Goal: Transaction & Acquisition: Book appointment/travel/reservation

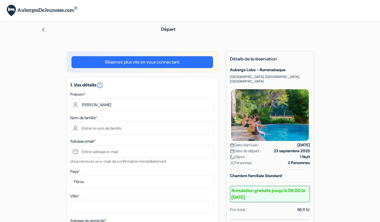
type input "[PERSON_NAME]"
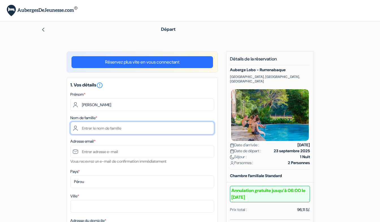
click at [96, 125] on input "text" at bounding box center [142, 128] width 144 height 13
type input "Demont"
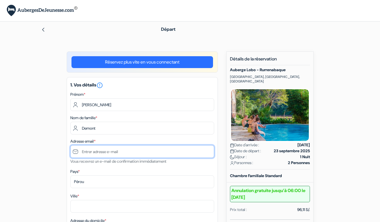
click at [96, 148] on input "text" at bounding box center [142, 151] width 144 height 13
type input "[EMAIL_ADDRESS][DOMAIN_NAME]"
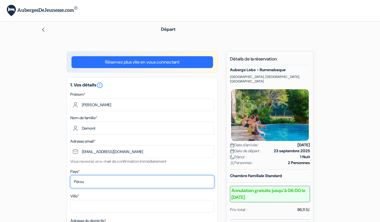
select select "fr"
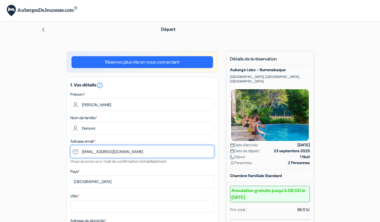
scroll to position [57, 0]
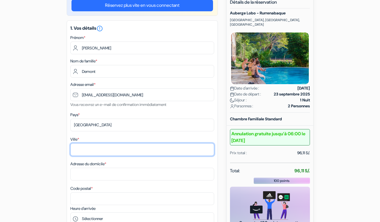
click at [86, 150] on input "Ville *" at bounding box center [142, 149] width 144 height 13
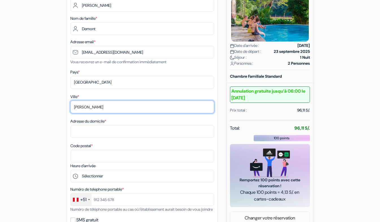
type input "Verrens-Arvey"
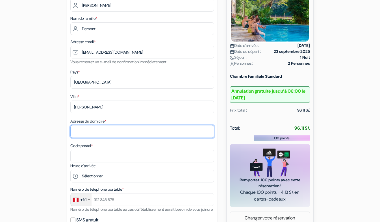
click at [96, 129] on input "Adresse du domicile *" at bounding box center [142, 131] width 144 height 13
type input "295 Chemin du Plan"
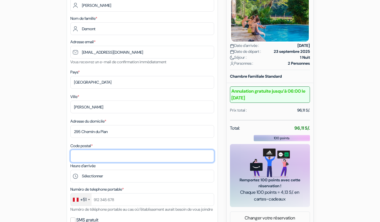
click at [89, 155] on input "Code postal *" at bounding box center [142, 156] width 144 height 13
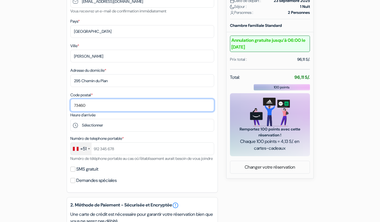
scroll to position [151, 0]
type input "73460"
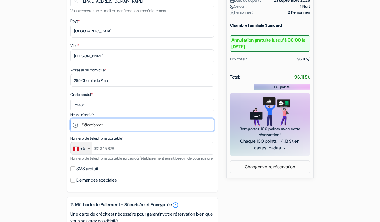
click at [86, 129] on select "Sélectionner 14:00 15:00 16:00 17:00 18:00 19:00 20:00 21:00 22:00 23:00 0:00" at bounding box center [142, 125] width 144 height 13
select select "14"
click at [70, 120] on select "Sélectionner 14:00 15:00 16:00 17:00 18:00 19:00 20:00 21:00 22:00 23:00 0:00" at bounding box center [142, 125] width 144 height 13
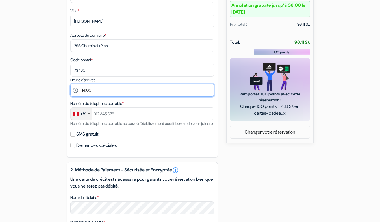
scroll to position [184, 0]
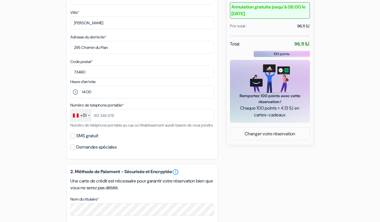
click at [90, 116] on div at bounding box center [89, 115] width 2 height 1
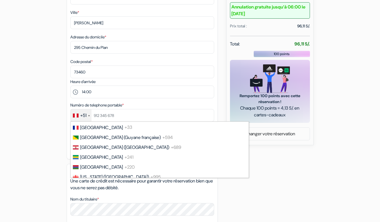
scroll to position [785, 0]
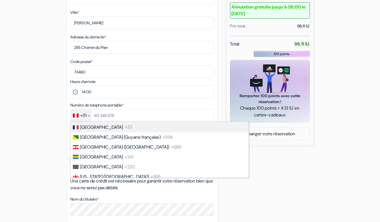
click at [93, 130] on span "France" at bounding box center [101, 127] width 43 height 6
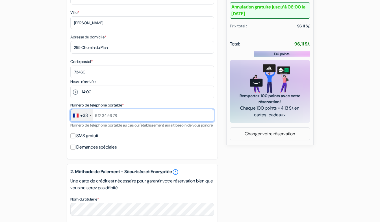
scroll to position [201, 0]
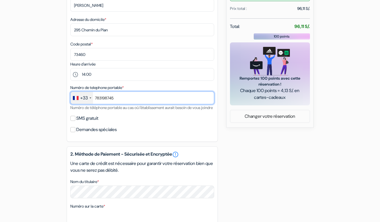
click at [95, 96] on input "783198745" at bounding box center [142, 98] width 144 height 13
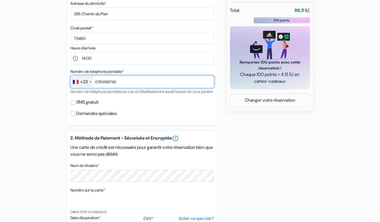
type input "0783198745"
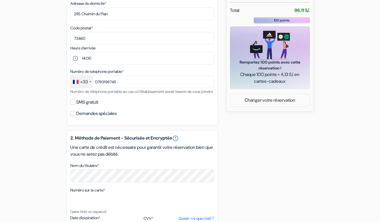
click at [117, 118] on label "Demandes spéciales" at bounding box center [96, 114] width 40 height 8
click at [76, 116] on input "Demandes spéciales" at bounding box center [72, 113] width 5 height 5
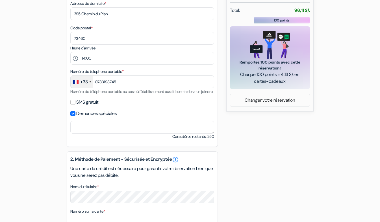
click at [117, 118] on label "Demandes spéciales" at bounding box center [96, 114] width 40 height 8
click at [76, 116] on input "Demandes spéciales" at bounding box center [72, 113] width 5 height 5
checkbox input "false"
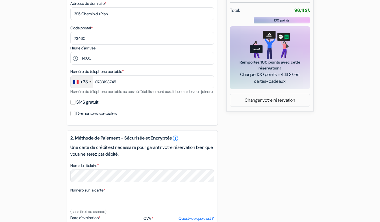
click at [92, 106] on label "SMS gratuit" at bounding box center [87, 102] width 22 height 8
click at [76, 105] on input "SMS gratuit" at bounding box center [72, 102] width 5 height 5
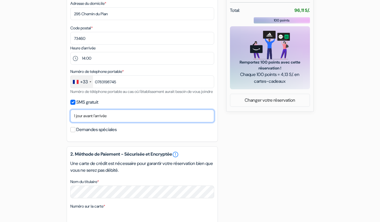
click at [94, 122] on select "Non merci Maintenant Le jour de votre arrivée 1 jour avant l'arrivée 2 jours av…" at bounding box center [142, 116] width 144 height 13
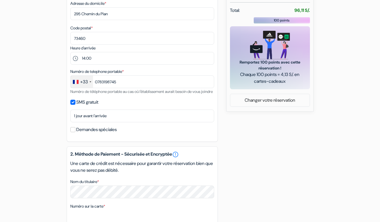
click at [89, 106] on label "SMS gratuit" at bounding box center [87, 102] width 22 height 8
click at [76, 105] on input "SMS gratuit" at bounding box center [72, 102] width 5 height 5
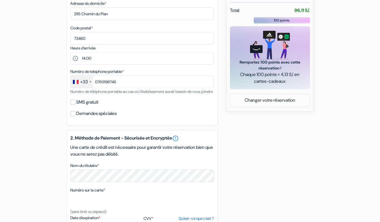
click at [89, 106] on label "SMS gratuit" at bounding box center [87, 102] width 22 height 8
click at [76, 105] on input "SMS gratuit" at bounding box center [72, 102] width 5 height 5
checkbox input "true"
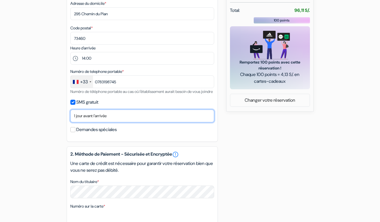
click at [92, 122] on select "Non merci Maintenant Le jour de votre arrivée 1 jour avant l'arrivée 2 jours av…" at bounding box center [142, 116] width 144 height 13
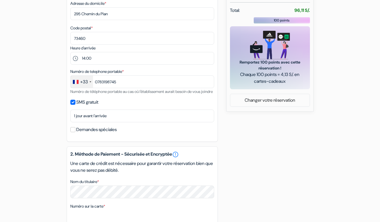
click at [212, 142] on div "1. Vos détails error_outline Prénom * Caroline Nom de famille * Demont Adresse …" at bounding box center [142, 1] width 151 height 282
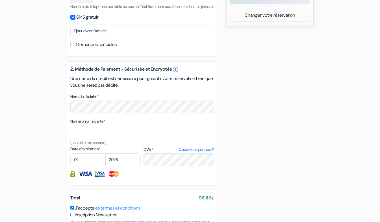
scroll to position [303, 0]
click at [87, 166] on select "01 02 03 04 05 06 07 08 09 10 11 12" at bounding box center [87, 159] width 35 height 13
select select "06"
click at [70, 162] on select "01 02 03 04 05 06 07 08 09 10 11 12" at bounding box center [87, 159] width 35 height 13
click at [126, 163] on select "2025 2026 2027 2028 2029 2030 2031 2032 2033 2034 2035 2036 2037 2038 2039 2040…" at bounding box center [122, 159] width 35 height 13
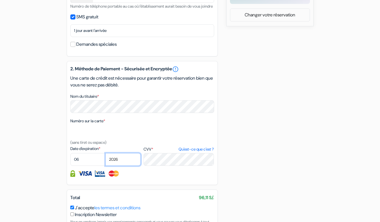
select select "2028"
click at [105, 162] on select "2025 2026 2027 2028 2029 2030 2031 2032 2033 2034 2035 2036 2037 2038 2039 2040…" at bounding box center [122, 159] width 35 height 13
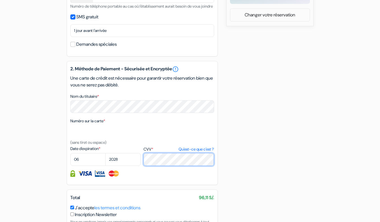
scroll to position [350, 0]
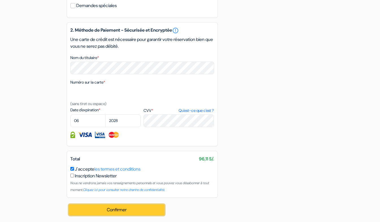
click at [98, 207] on button "Confirmer Loading..." at bounding box center [117, 210] width 96 height 11
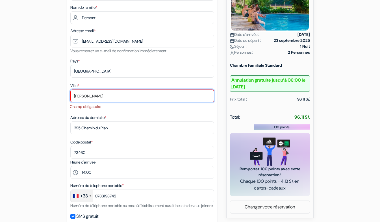
scroll to position [96, 0]
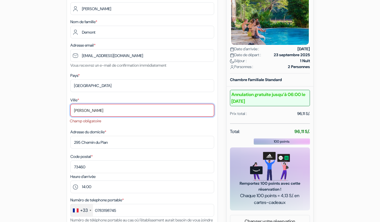
click at [111, 108] on input "Verrens-Arvey" at bounding box center [142, 110] width 144 height 13
click at [89, 110] on input "Verrens-Arvey" at bounding box center [142, 110] width 144 height 13
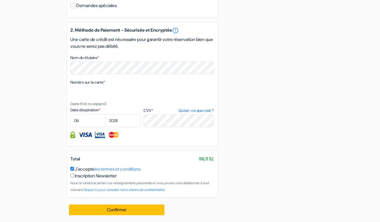
scroll to position [348, 0]
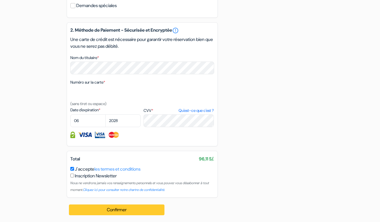
type input "Verrens Arvey"
click at [103, 215] on button "Confirmer Loading..." at bounding box center [117, 210] width 96 height 11
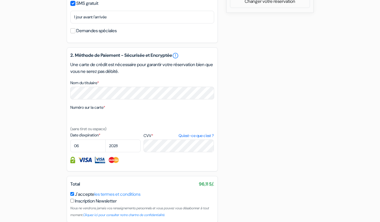
scroll to position [351, 0]
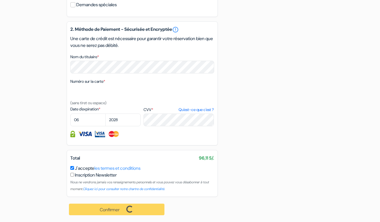
click at [117, 215] on div "Confirmer Loading... Traitement de la demande..." at bounding box center [117, 209] width 101 height 25
click at [118, 209] on div "Confirmer Loading... Traitement de la demande..." at bounding box center [117, 209] width 101 height 25
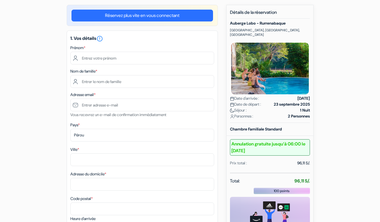
scroll to position [47, 0]
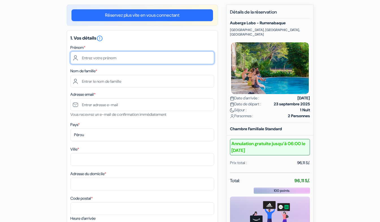
click at [92, 57] on input "text" at bounding box center [142, 57] width 144 height 13
type input "Caroline"
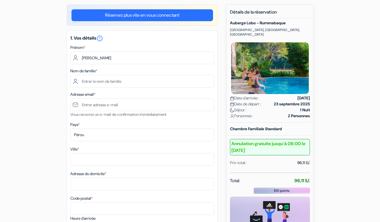
type input "Demont"
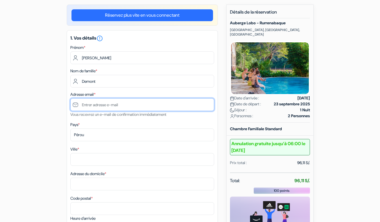
type input "[EMAIL_ADDRESS][DOMAIN_NAME]"
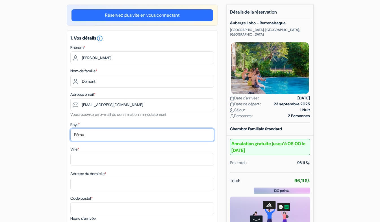
select select "fr"
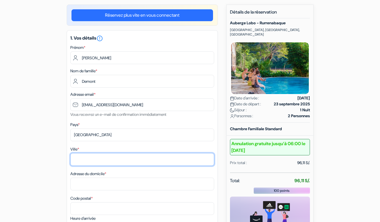
type input "Verrens-Arvey"
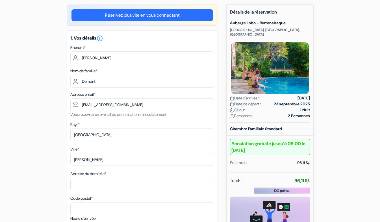
type input "295 Chemin du Plan"
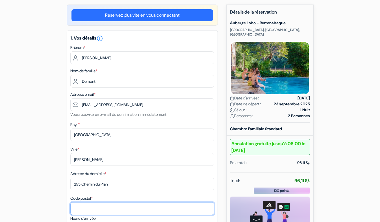
type input "73460"
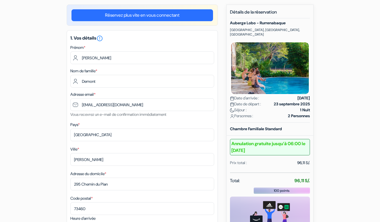
type input "0783198745"
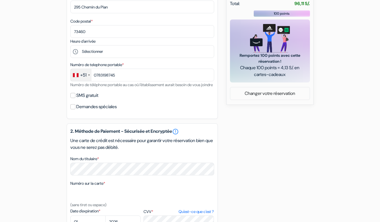
scroll to position [206, 0]
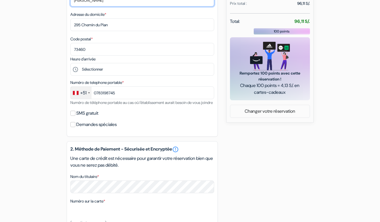
click at [90, 0] on input "Verrens-Arvey" at bounding box center [142, 0] width 144 height 13
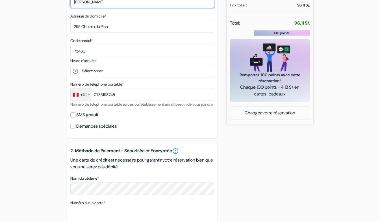
type input "Verrens Arvey"
click at [87, 98] on div "+51" at bounding box center [81, 95] width 21 height 12
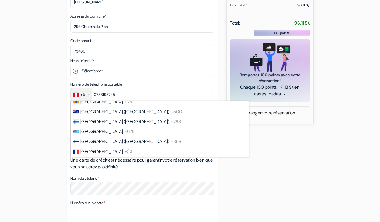
scroll to position [746, 0]
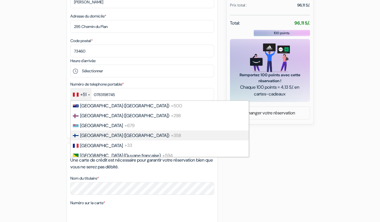
click at [101, 139] on span "Finland (Suomi)" at bounding box center [124, 136] width 89 height 6
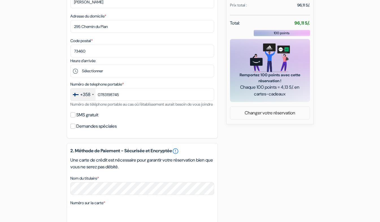
click at [91, 96] on div "+358" at bounding box center [83, 95] width 25 height 12
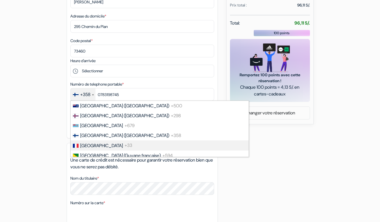
click at [94, 150] on li "France +33" at bounding box center [159, 146] width 179 height 10
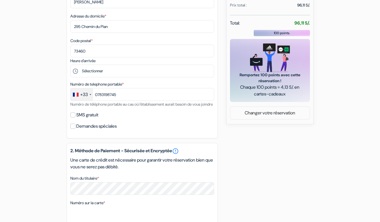
click at [88, 119] on label "SMS gratuit" at bounding box center [87, 115] width 22 height 8
click at [76, 118] on input "SMS gratuit" at bounding box center [72, 115] width 5 height 5
checkbox input "true"
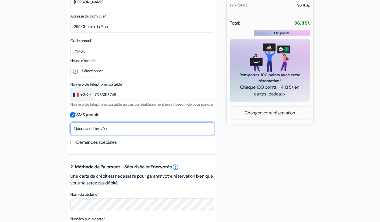
click at [94, 135] on select "Non merci Maintenant Le jour de votre arrivée 1 jour avant l'arrivée 2 jours av…" at bounding box center [142, 128] width 144 height 13
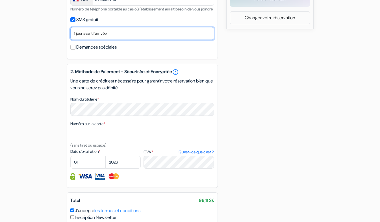
scroll to position [308, 0]
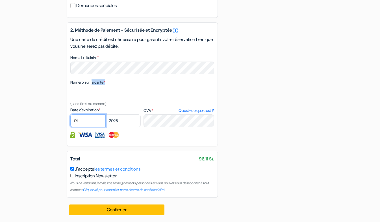
click at [86, 122] on select "01 02 03 04 05 06 07 08 09 10 11 12" at bounding box center [87, 121] width 35 height 13
select select "06"
click at [70, 115] on select "01 02 03 04 05 06 07 08 09 10 11 12" at bounding box center [87, 121] width 35 height 13
click at [112, 121] on select "2025 2026 2027 2028 2029 2030 2031 2032 2033 2034 2035 2036 2037 2038 2039 2040…" at bounding box center [122, 121] width 35 height 13
select select "2028"
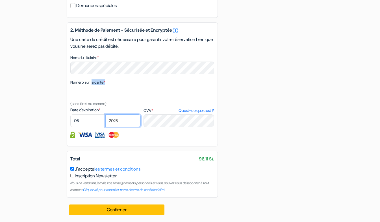
click at [105, 115] on select "2025 2026 2027 2028 2029 2030 2031 2032 2033 2034 2035 2036 2037 2038 2039 2040…" at bounding box center [122, 121] width 35 height 13
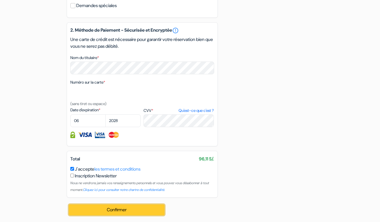
click at [109, 209] on button "Confirmer Loading..." at bounding box center [117, 210] width 96 height 11
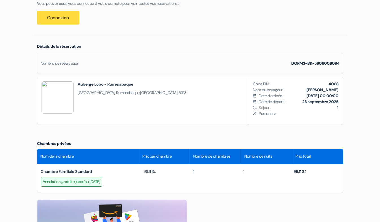
scroll to position [127, 0]
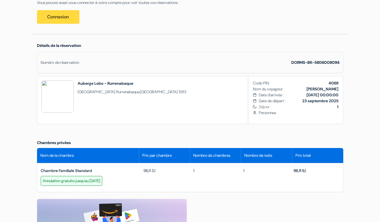
click at [296, 115] on span "Personnes" at bounding box center [298, 113] width 79 height 6
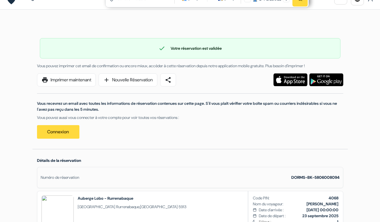
scroll to position [9, 0]
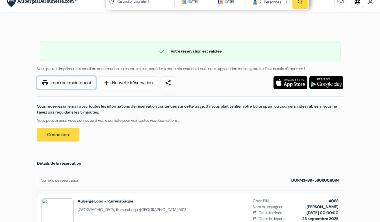
click at [63, 84] on link "print Imprimer maintenant" at bounding box center [66, 82] width 59 height 13
